Goal: Information Seeking & Learning: Check status

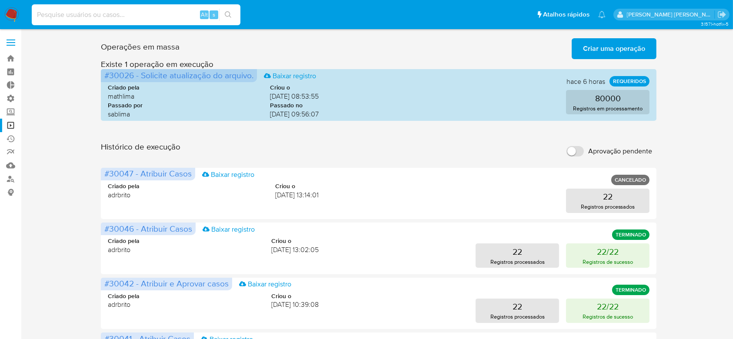
click at [104, 14] on input at bounding box center [136, 14] width 209 height 11
paste input "kFa1fjcVWJeI5SmV3rIcA8BJ"
type input "kFa1fjcVWJeI5SmV3rIcA8BJ"
click at [228, 9] on button "search-icon" at bounding box center [228, 15] width 18 height 12
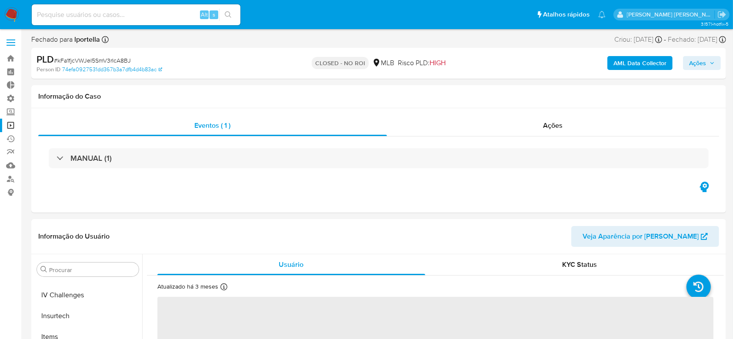
scroll to position [388, 0]
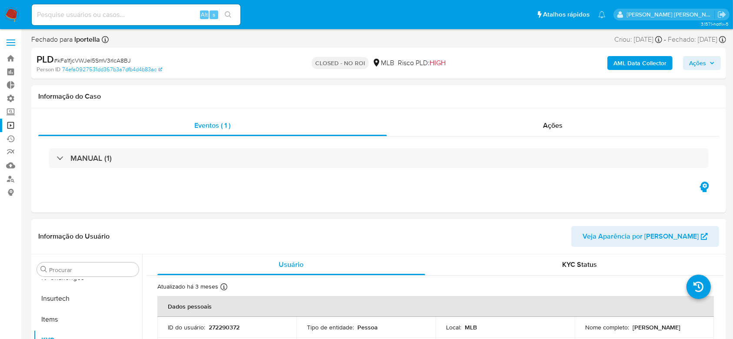
select select "10"
click at [554, 123] on span "Ações" at bounding box center [554, 125] width 20 height 10
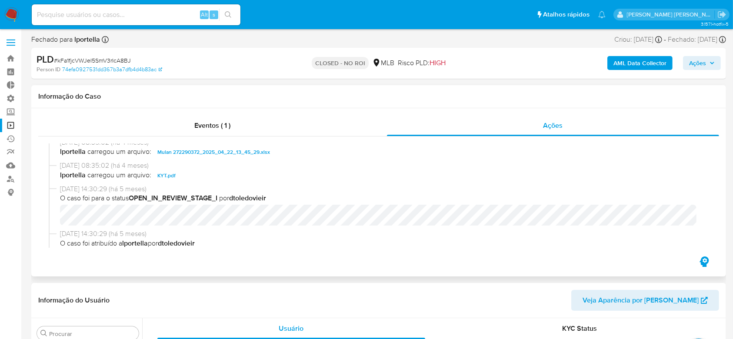
scroll to position [0, 0]
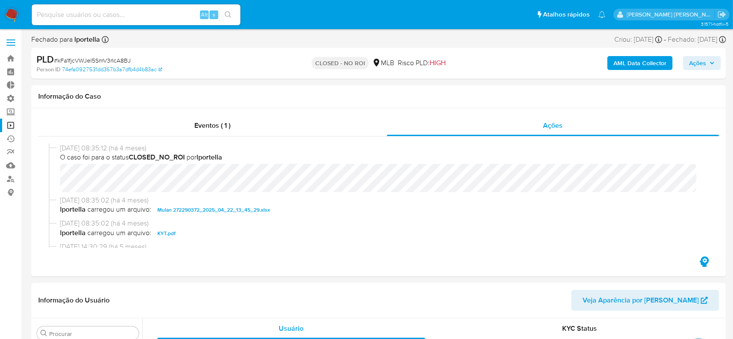
click at [138, 11] on input at bounding box center [136, 14] width 209 height 11
paste input "iwxAnymcsLnx3T1M7eYJss1L"
type input "iwxAnymcsLnx3T1M7eYJss1L"
click at [229, 13] on icon "search-icon" at bounding box center [228, 14] width 7 height 7
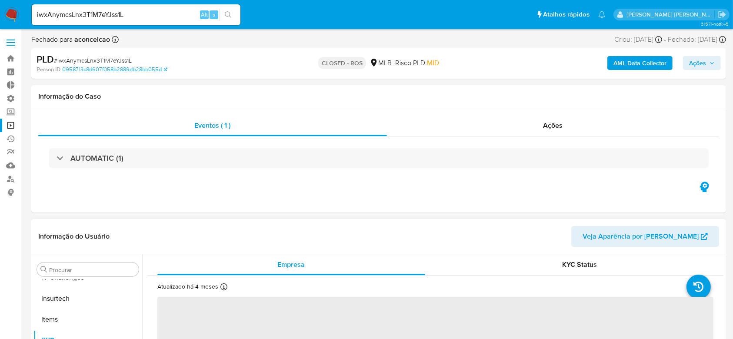
scroll to position [58, 0]
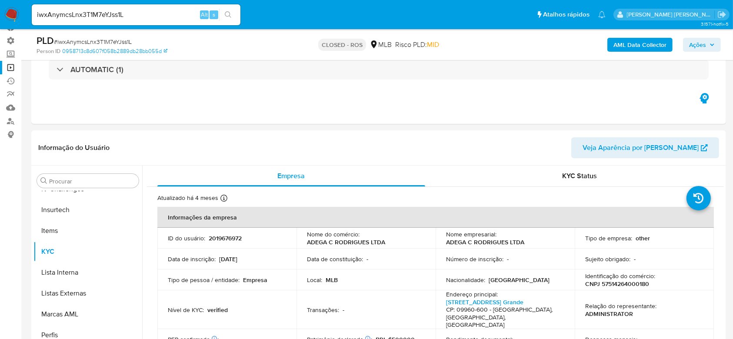
select select "10"
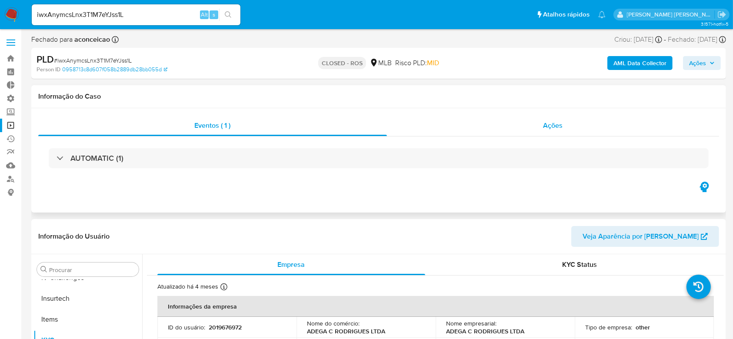
click at [555, 124] on span "Ações" at bounding box center [554, 125] width 20 height 10
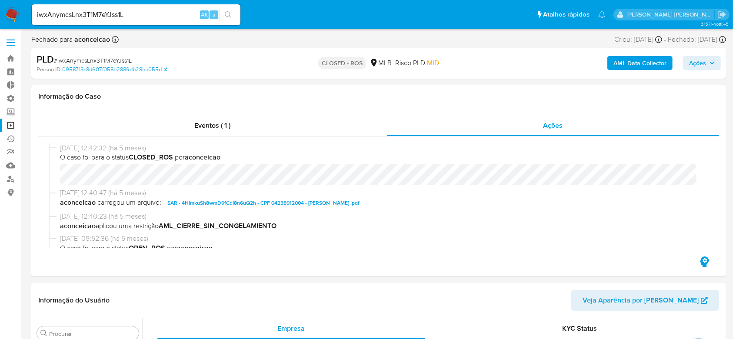
click at [95, 20] on div "iwxAnymcsLnx3T1M7eYJss1L Alt s" at bounding box center [136, 14] width 209 height 21
click at [96, 10] on input "iwxAnymcsLnx3T1M7eYJss1L" at bounding box center [136, 14] width 209 height 11
paste input "m8CW34RMx7lcHVOrwGw4F9eD"
type input "m8CW34RMx7lcHVOrwGw4F9eD"
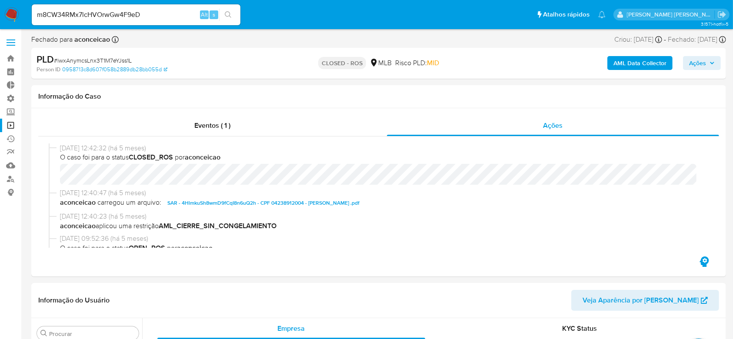
click at [236, 17] on button "search-icon" at bounding box center [228, 15] width 18 height 12
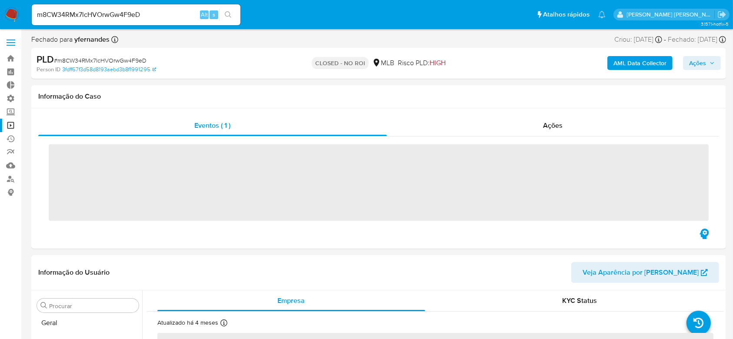
scroll to position [388, 0]
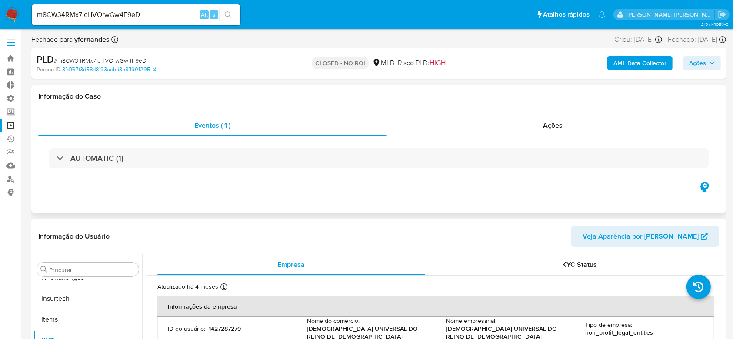
select select "10"
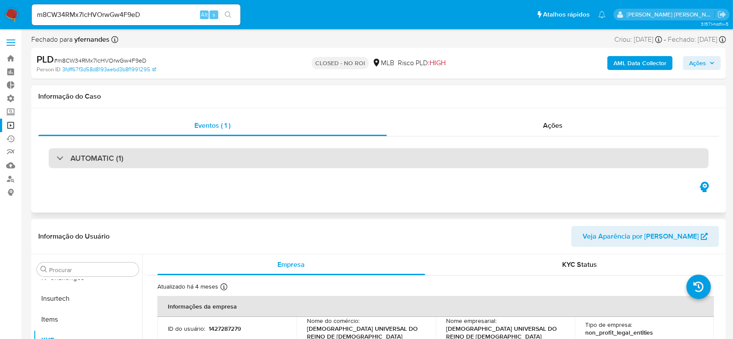
click at [55, 153] on div "AUTOMATIC (1)" at bounding box center [379, 158] width 660 height 20
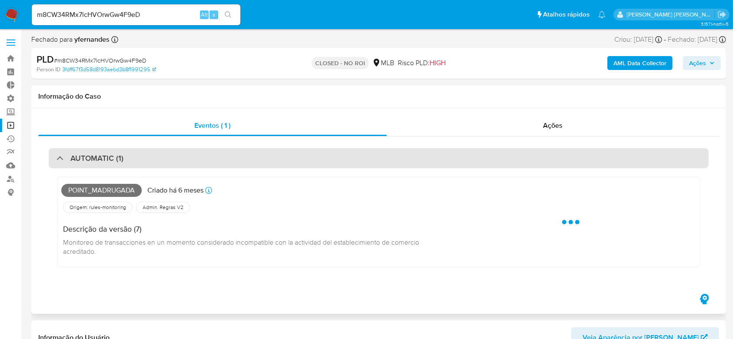
click at [55, 153] on div "AUTOMATIC (1)" at bounding box center [379, 158] width 660 height 20
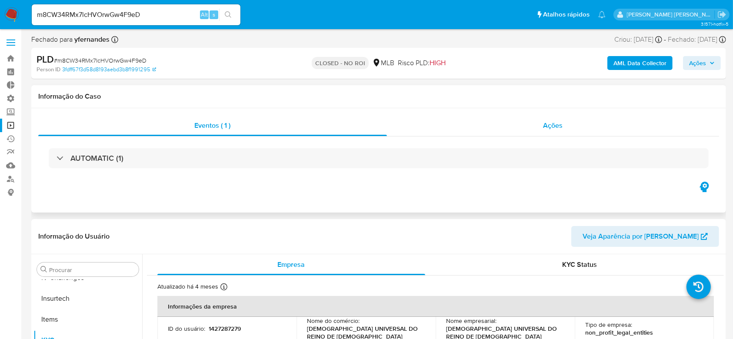
click at [556, 127] on span "Ações" at bounding box center [554, 125] width 20 height 10
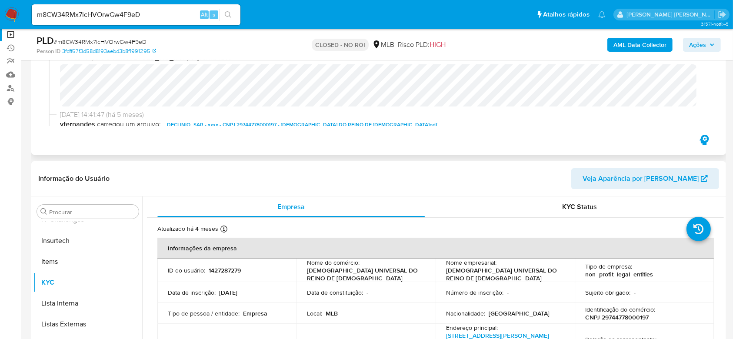
scroll to position [116, 0]
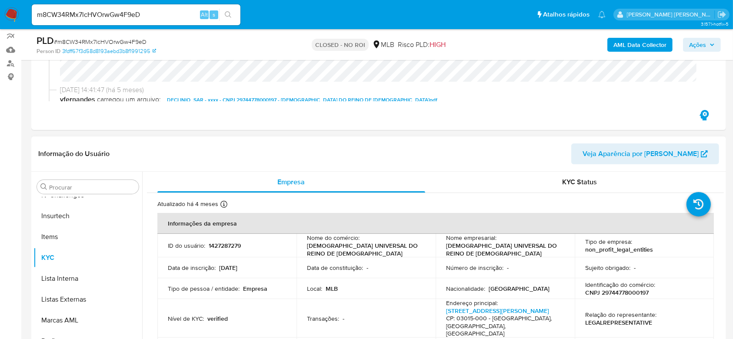
click at [620, 289] on p "CNPJ 29744778000197" at bounding box center [616, 293] width 63 height 8
copy p "29744778000197"
click at [90, 16] on input "m8CW34RMx7lcHVOrwGw4F9eD" at bounding box center [136, 14] width 209 height 11
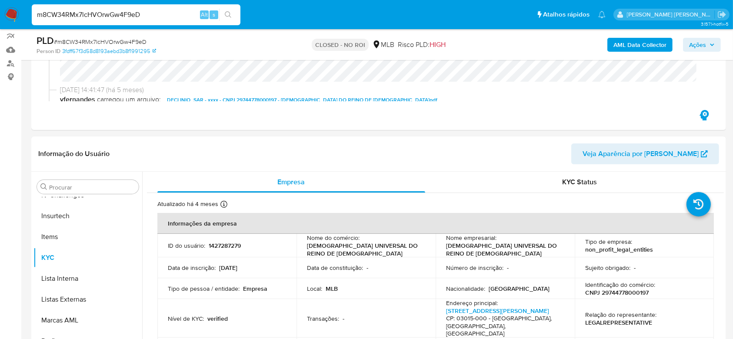
paste input "[URL][DOMAIN_NAME]"
type input "[URL][DOMAIN_NAME]"
click at [173, 15] on input "[URL][DOMAIN_NAME]" at bounding box center [136, 14] width 209 height 11
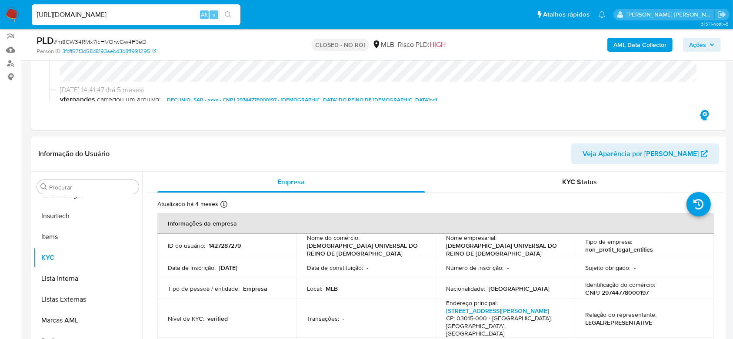
click at [173, 15] on input "[URL][DOMAIN_NAME]" at bounding box center [136, 14] width 209 height 11
paste input
click at [185, 16] on input "[URL][DOMAIN_NAME]" at bounding box center [136, 14] width 209 height 11
click at [184, 16] on input "[URL][DOMAIN_NAME]" at bounding box center [136, 14] width 209 height 11
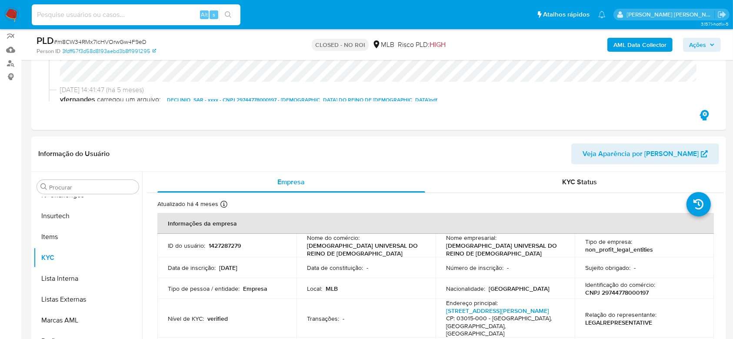
scroll to position [0, 0]
click at [230, 11] on icon "search-icon" at bounding box center [228, 14] width 7 height 7
click at [167, 16] on input at bounding box center [136, 14] width 209 height 11
paste input "[URL][DOMAIN_NAME]"
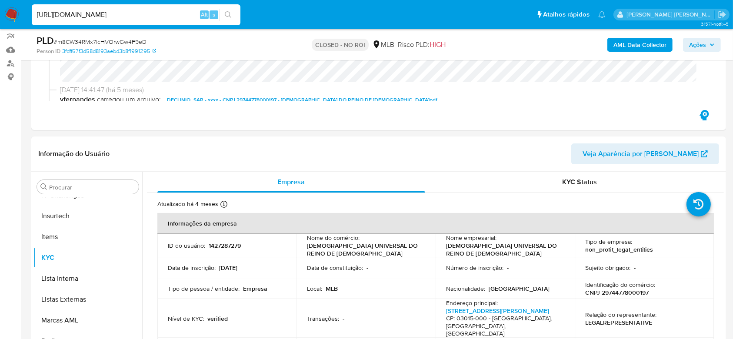
type input "[URL][DOMAIN_NAME]"
click at [231, 17] on icon "search-icon" at bounding box center [228, 14] width 7 height 7
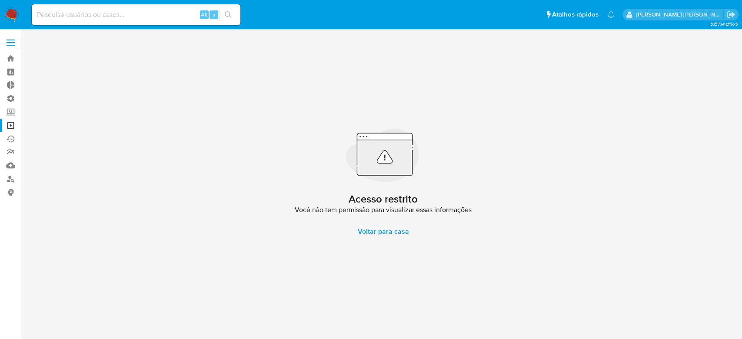
click at [108, 12] on input at bounding box center [136, 14] width 209 height 11
paste input "iiSv2NWwqNAO9yuHCKqdbB12"
type input "iiSv2NWwqNAO9yuHCKqdbB12"
click at [233, 16] on button "search-icon" at bounding box center [228, 15] width 18 height 12
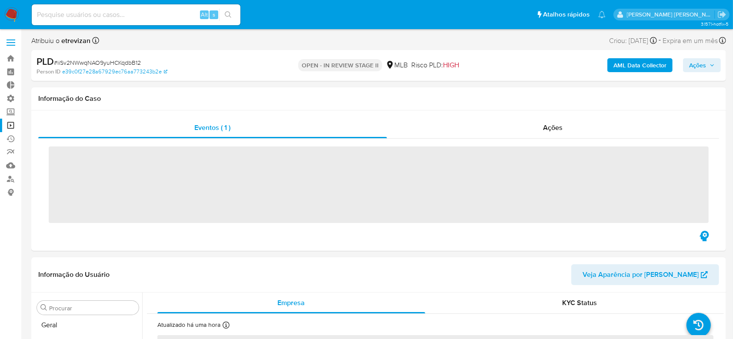
scroll to position [388, 0]
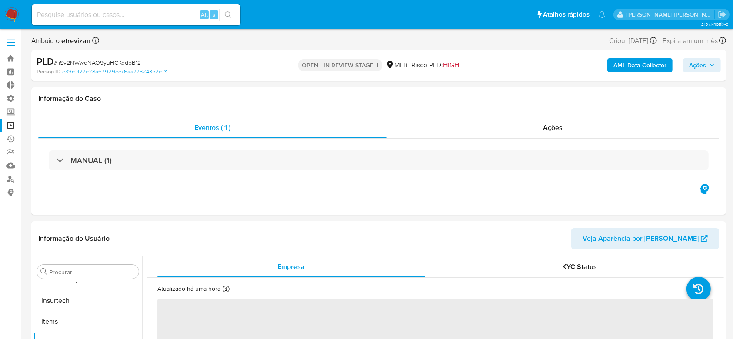
select select "10"
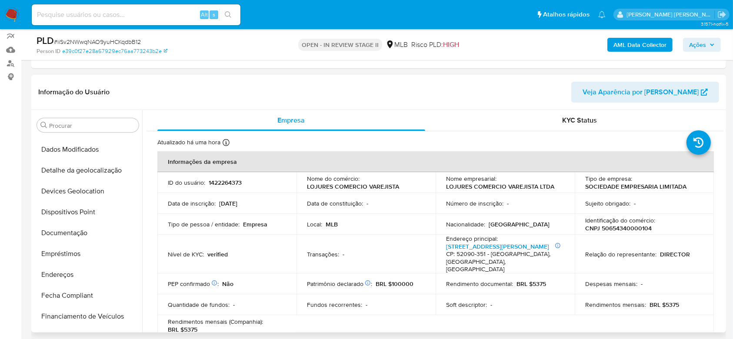
scroll to position [98, 0]
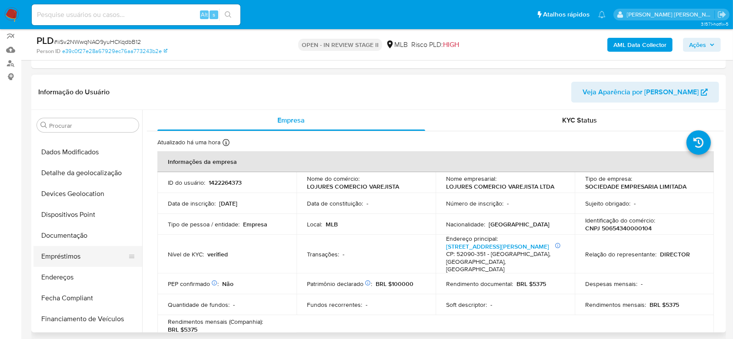
click at [60, 251] on button "Empréstimos" at bounding box center [84, 256] width 102 height 21
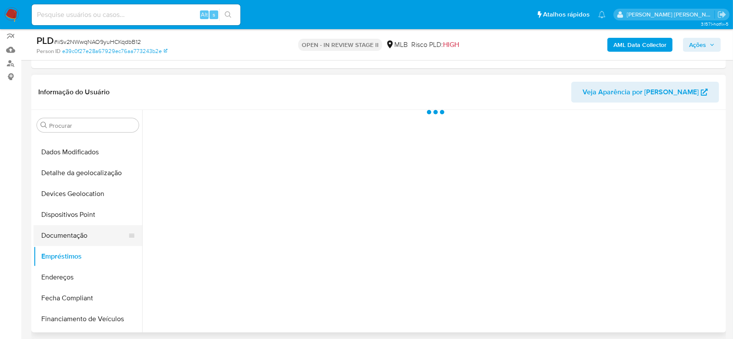
click at [65, 238] on button "Documentação" at bounding box center [84, 235] width 102 height 21
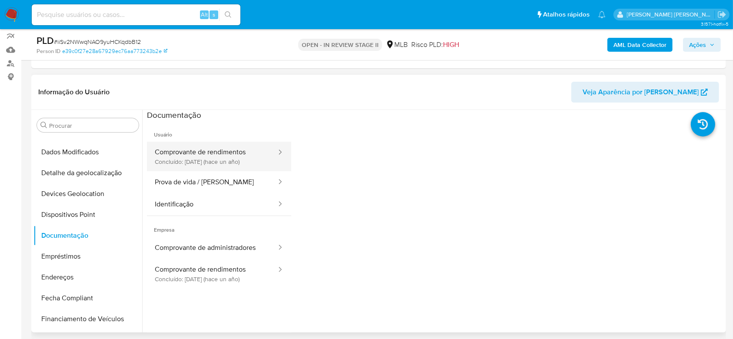
click at [230, 151] on button "Comprovante de rendimentos Concluído: [DATE] (hace un año)" at bounding box center [212, 157] width 130 height 30
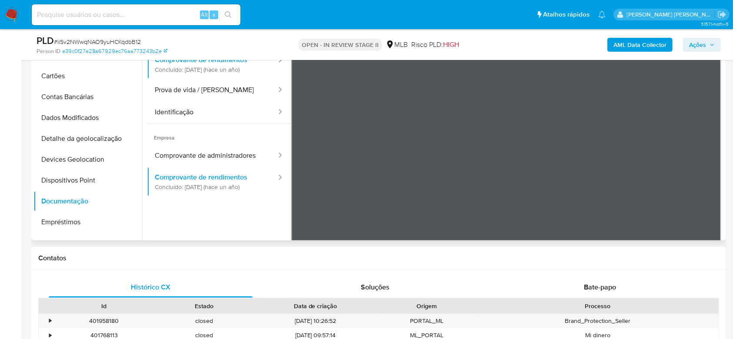
scroll to position [150, 0]
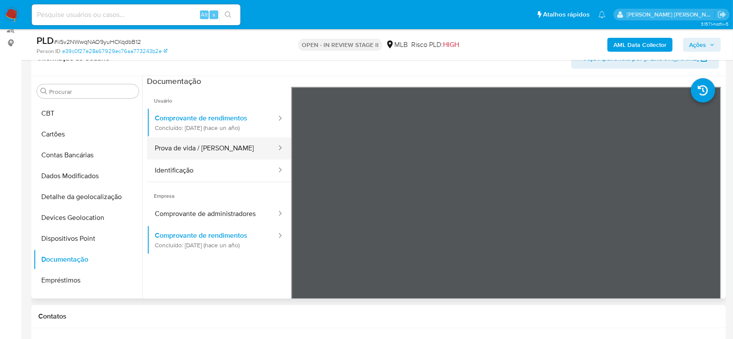
click at [211, 147] on button "Prova de vida / [PERSON_NAME]" at bounding box center [212, 148] width 130 height 22
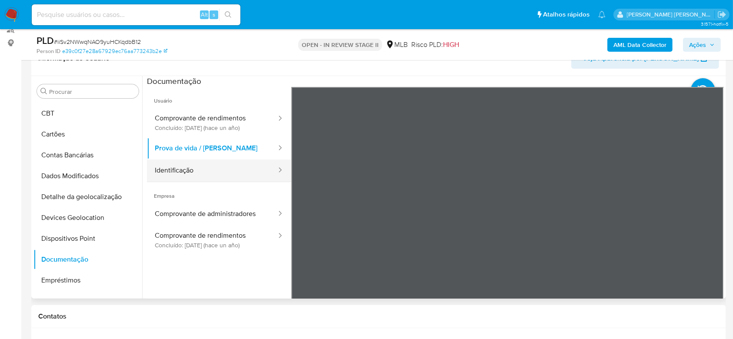
click at [199, 165] on button "Identificação" at bounding box center [212, 171] width 130 height 22
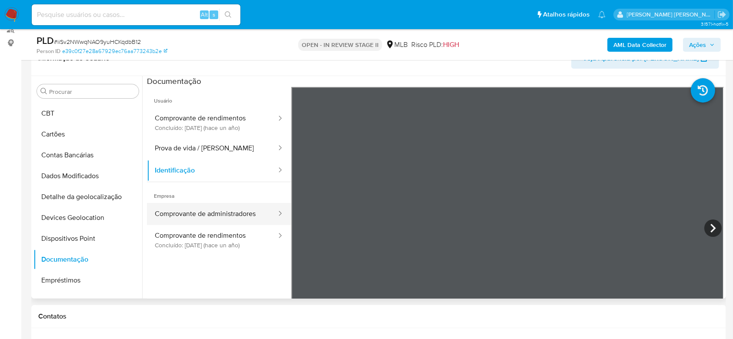
click at [200, 210] on button "Comprovante de administradores" at bounding box center [212, 214] width 130 height 22
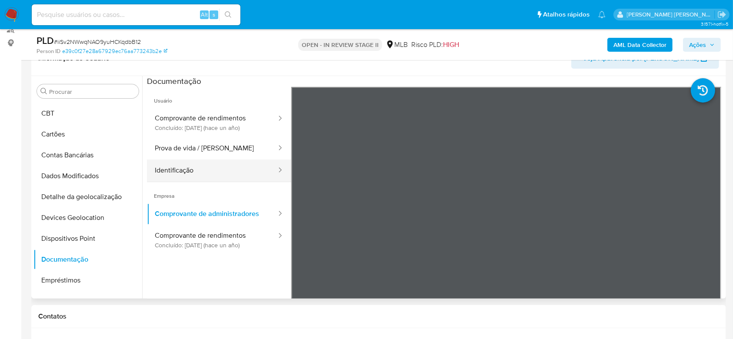
click at [183, 171] on button "Identificação" at bounding box center [212, 171] width 130 height 22
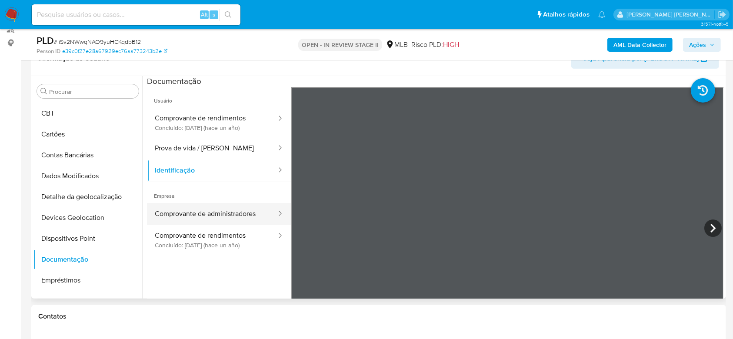
drag, startPoint x: 181, startPoint y: 212, endPoint x: 187, endPoint y: 210, distance: 6.6
click at [181, 213] on button "Comprovante de administradores" at bounding box center [212, 214] width 130 height 22
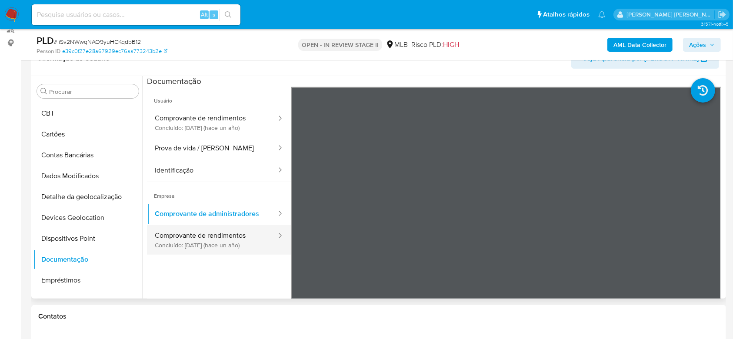
click at [220, 241] on button "Comprovante de rendimentos Concluído: [DATE] (hace un año)" at bounding box center [212, 240] width 130 height 30
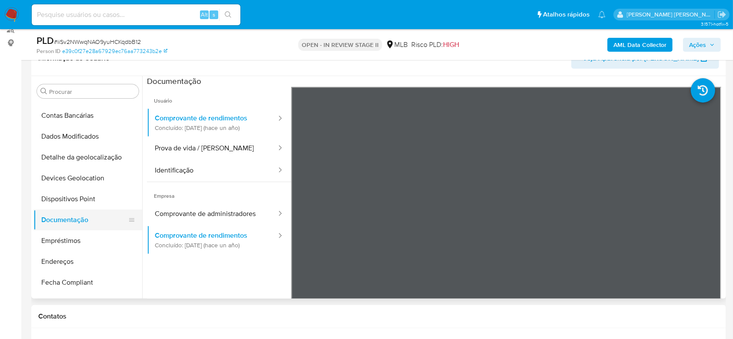
scroll to position [157, 0]
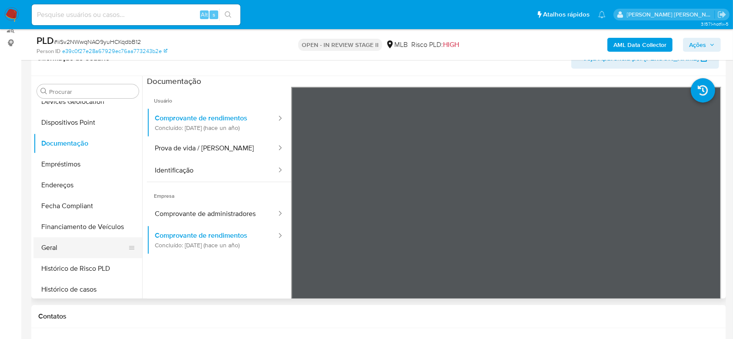
click at [43, 243] on button "Geral" at bounding box center [84, 247] width 102 height 21
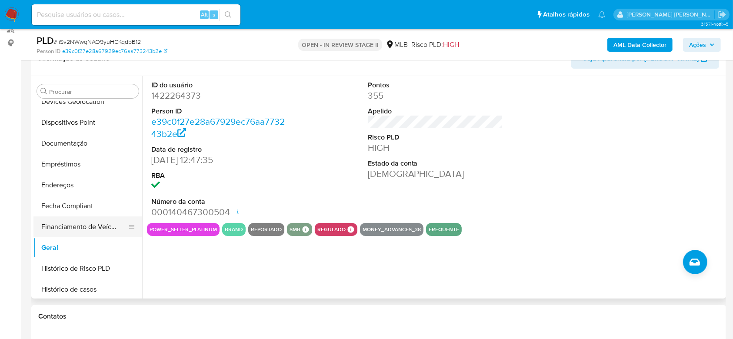
scroll to position [214, 0]
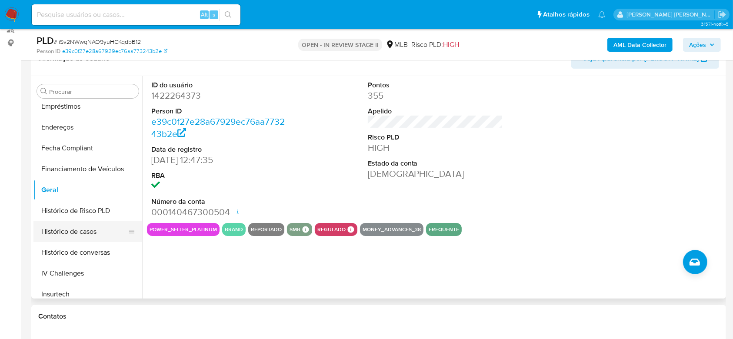
click at [81, 232] on button "Histórico de casos" at bounding box center [84, 231] width 102 height 21
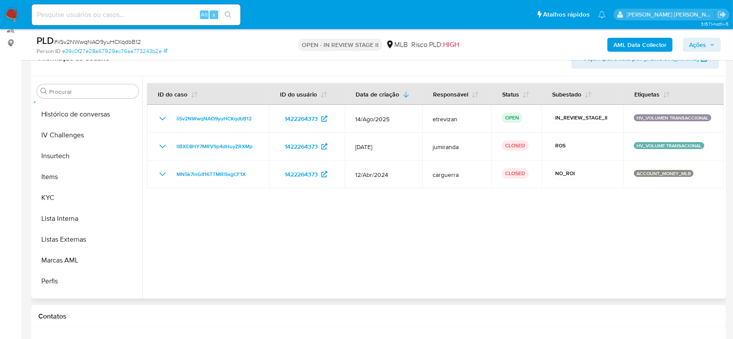
scroll to position [388, 0]
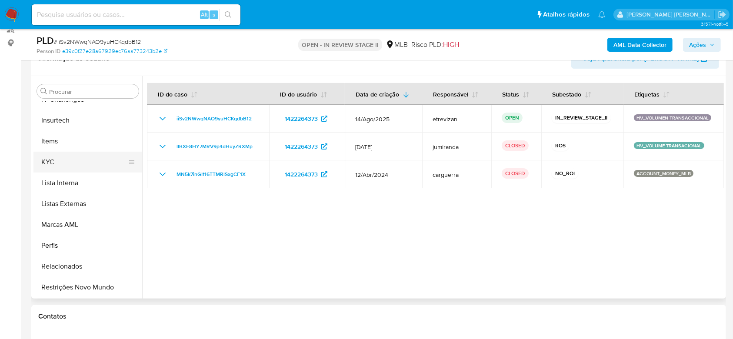
click at [67, 160] on button "KYC" at bounding box center [84, 162] width 102 height 21
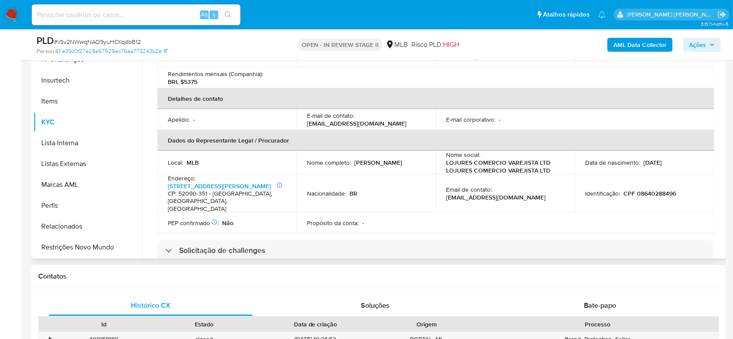
scroll to position [232, 0]
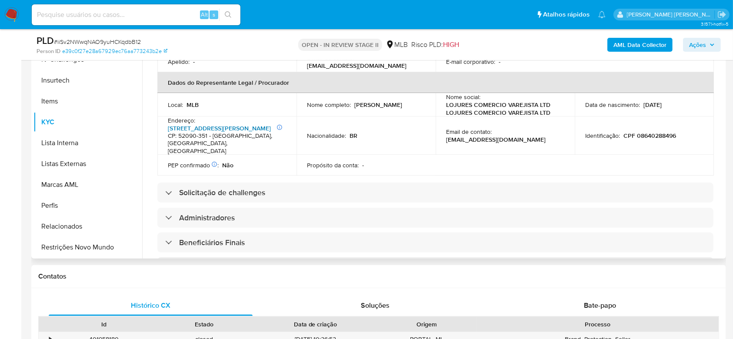
click at [204, 124] on link "[STREET_ADDRESS][PERSON_NAME]" at bounding box center [219, 128] width 103 height 9
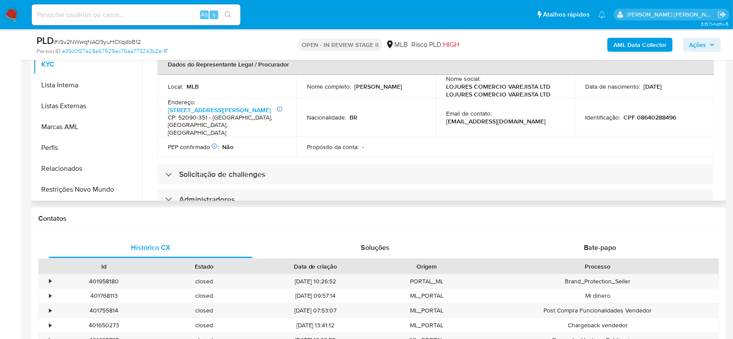
scroll to position [0, 0]
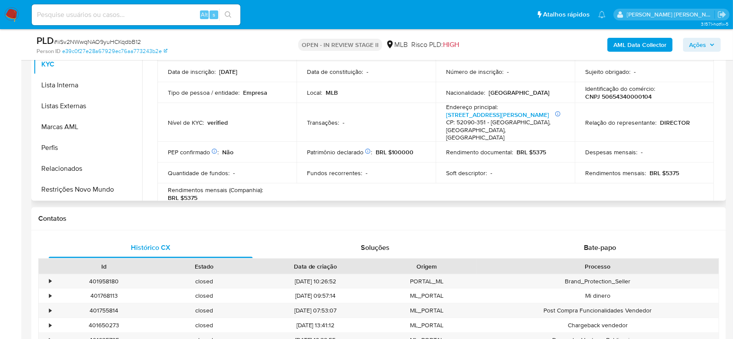
click at [607, 95] on p "CNPJ 50654340000104" at bounding box center [618, 97] width 67 height 8
copy p "50654340000104"
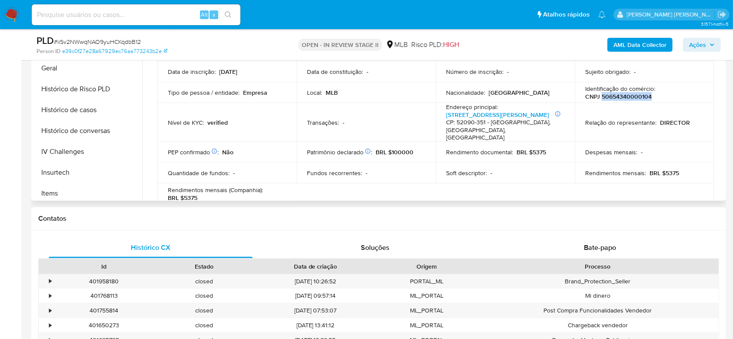
scroll to position [214, 0]
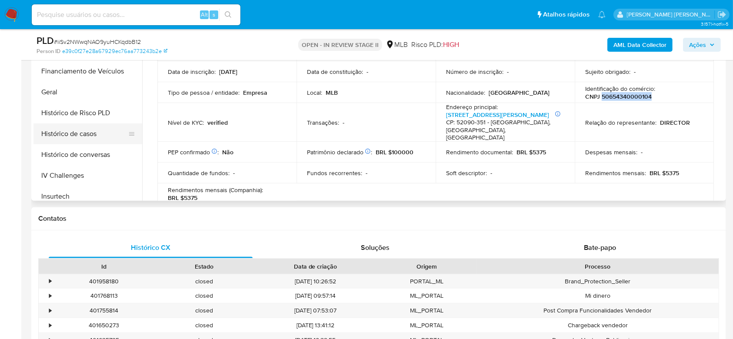
click at [73, 129] on button "Histórico de casos" at bounding box center [84, 133] width 102 height 21
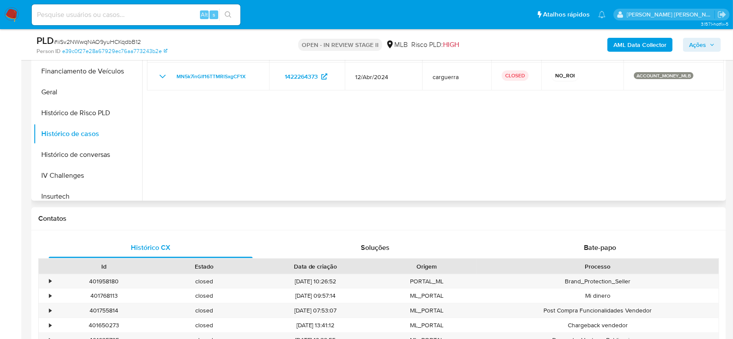
scroll to position [190, 0]
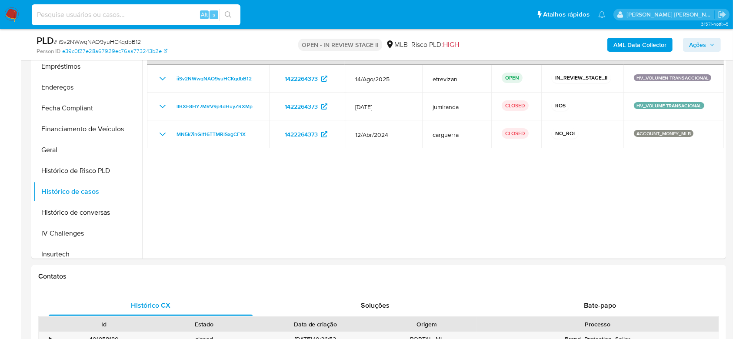
click at [100, 16] on input at bounding box center [136, 14] width 209 height 11
paste input "5IzNJykrhglCivKjUy1kztDg"
type input "5IzNJykrhglCivKjUy1kztDg"
click at [231, 16] on icon "search-icon" at bounding box center [228, 14] width 7 height 7
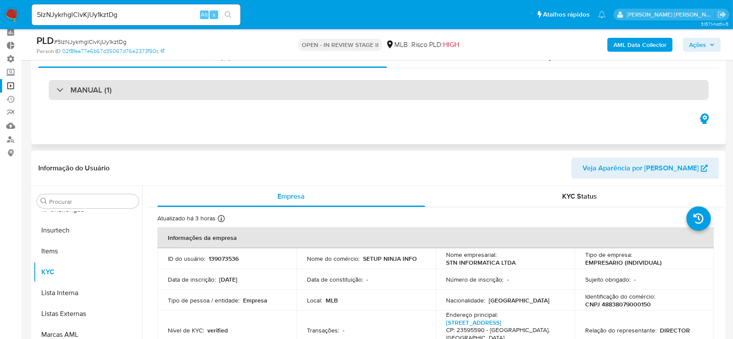
scroll to position [116, 0]
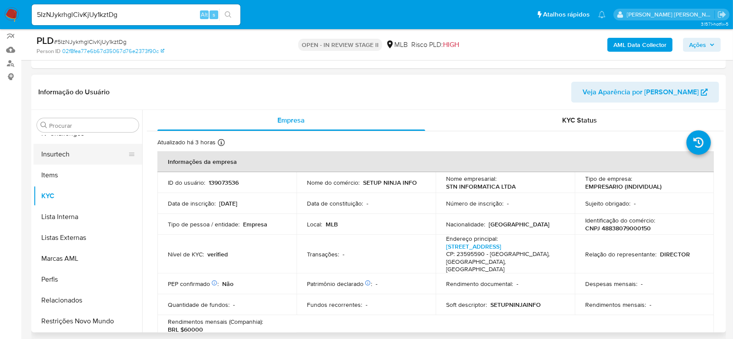
select select "10"
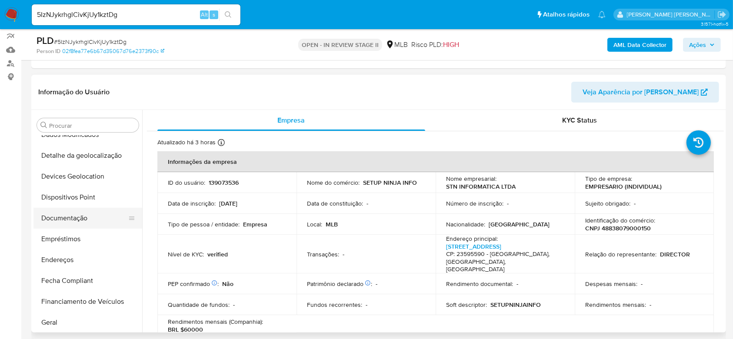
click at [56, 214] on button "Documentação" at bounding box center [84, 218] width 102 height 21
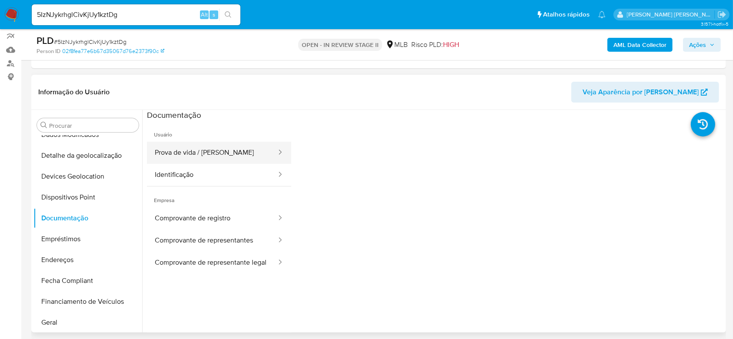
click at [223, 162] on button "Prova de vida / [PERSON_NAME]" at bounding box center [212, 153] width 130 height 22
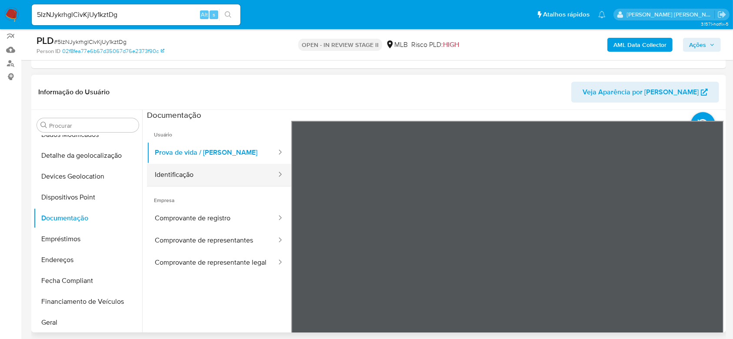
click at [206, 171] on button "Identificação" at bounding box center [212, 175] width 130 height 22
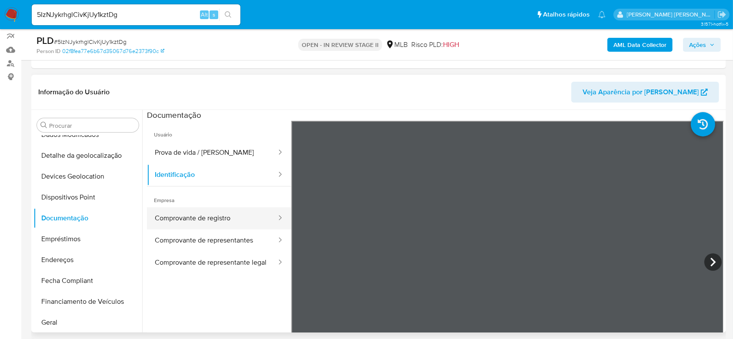
click at [195, 217] on button "Comprovante de registro" at bounding box center [212, 218] width 130 height 22
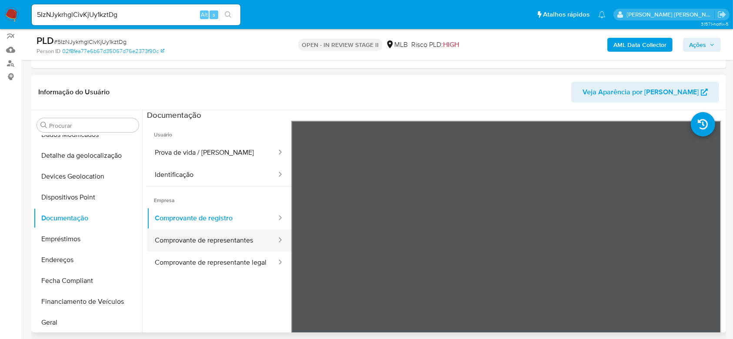
drag, startPoint x: 185, startPoint y: 242, endPoint x: 199, endPoint y: 240, distance: 13.6
click at [185, 244] on button "Comprovante de representantes" at bounding box center [212, 241] width 130 height 22
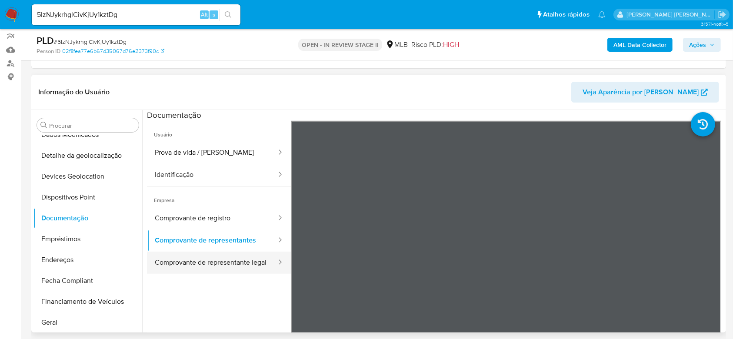
click at [169, 260] on button "Comprovante de representante legal" at bounding box center [212, 263] width 130 height 22
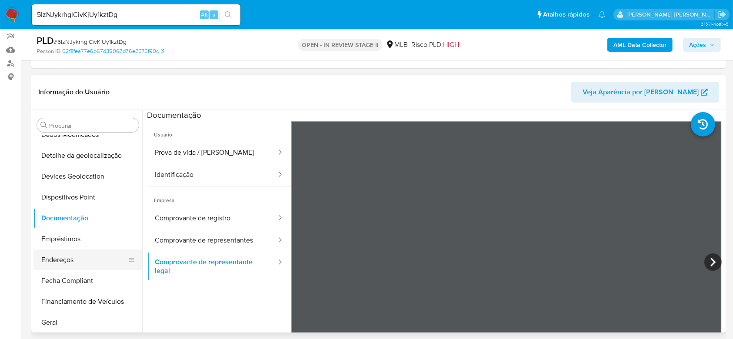
scroll to position [174, 0]
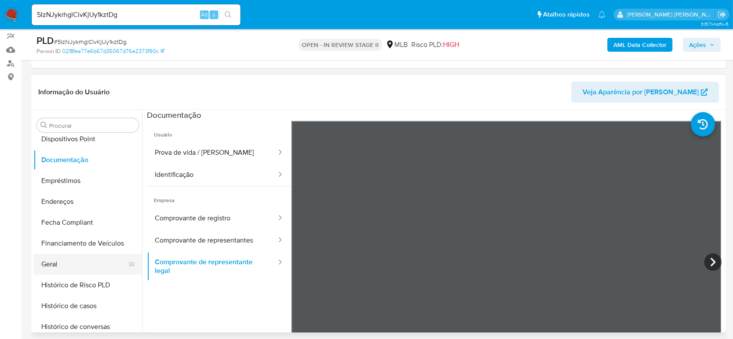
click at [60, 267] on button "Geral" at bounding box center [84, 264] width 102 height 21
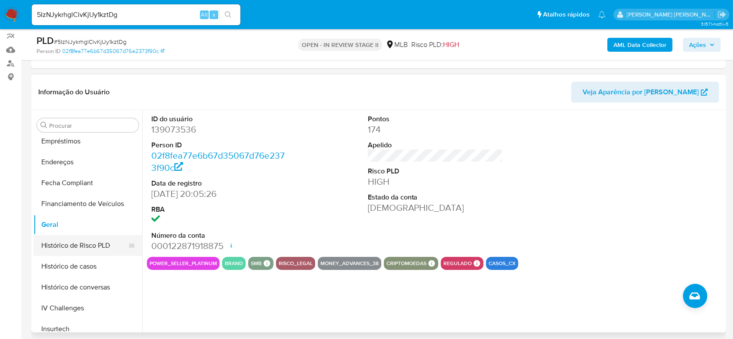
scroll to position [232, 0]
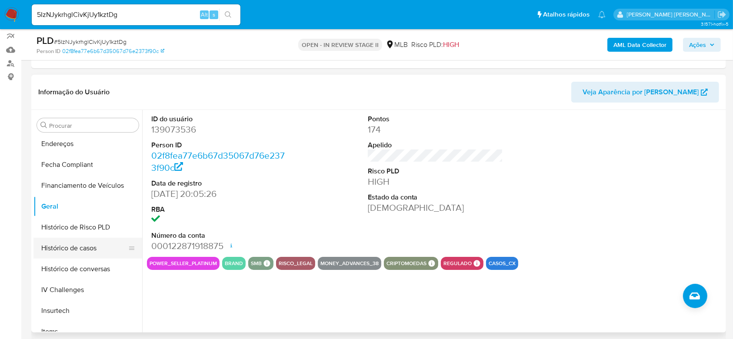
click at [66, 248] on button "Histórico de casos" at bounding box center [84, 248] width 102 height 21
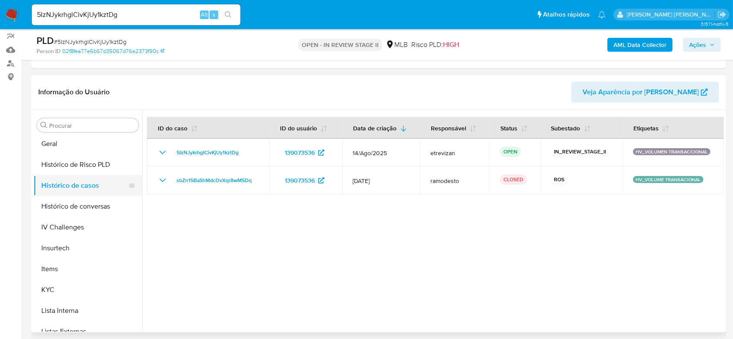
scroll to position [348, 0]
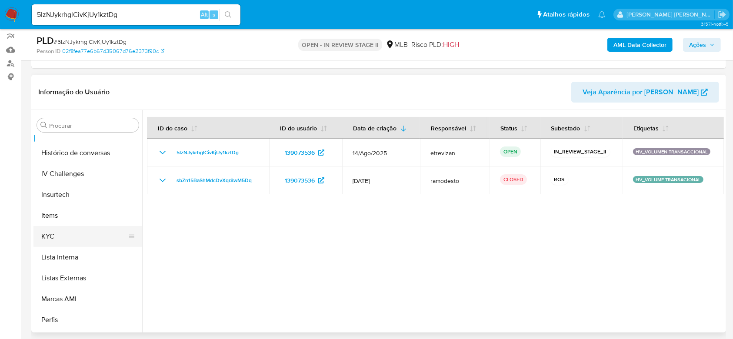
click at [74, 237] on button "KYC" at bounding box center [84, 236] width 102 height 21
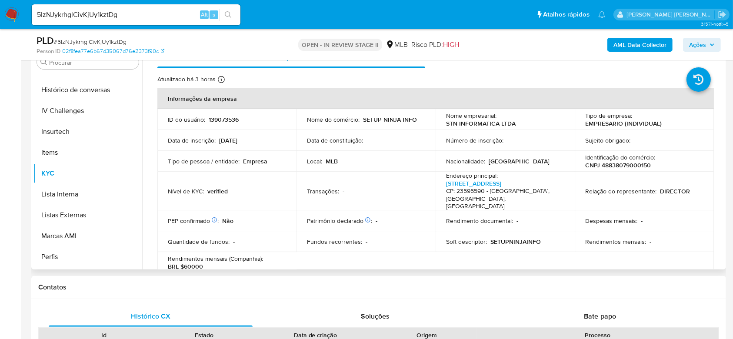
scroll to position [154, 0]
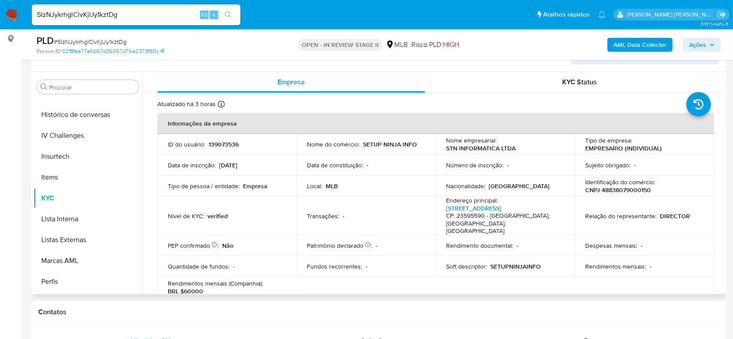
click at [634, 188] on p "CNPJ 48838079000150" at bounding box center [618, 190] width 66 height 8
copy p "48838079000150"
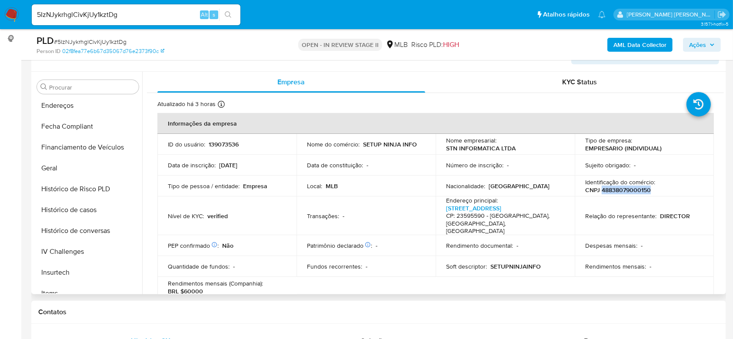
scroll to position [290, 0]
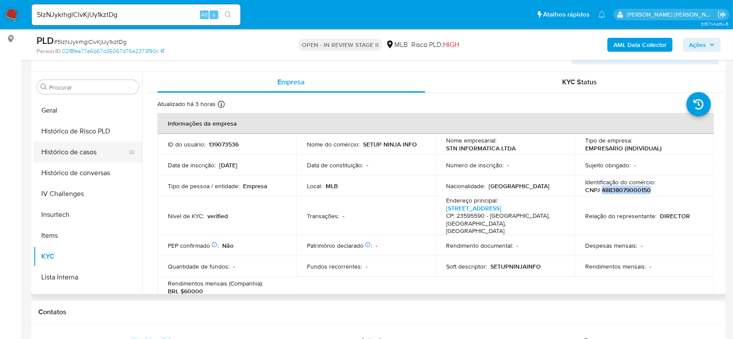
click at [66, 148] on button "Histórico de casos" at bounding box center [84, 152] width 102 height 21
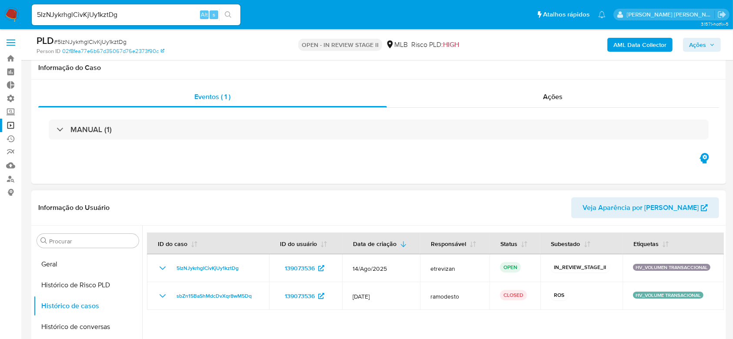
scroll to position [116, 0]
